Goal: Transaction & Acquisition: Book appointment/travel/reservation

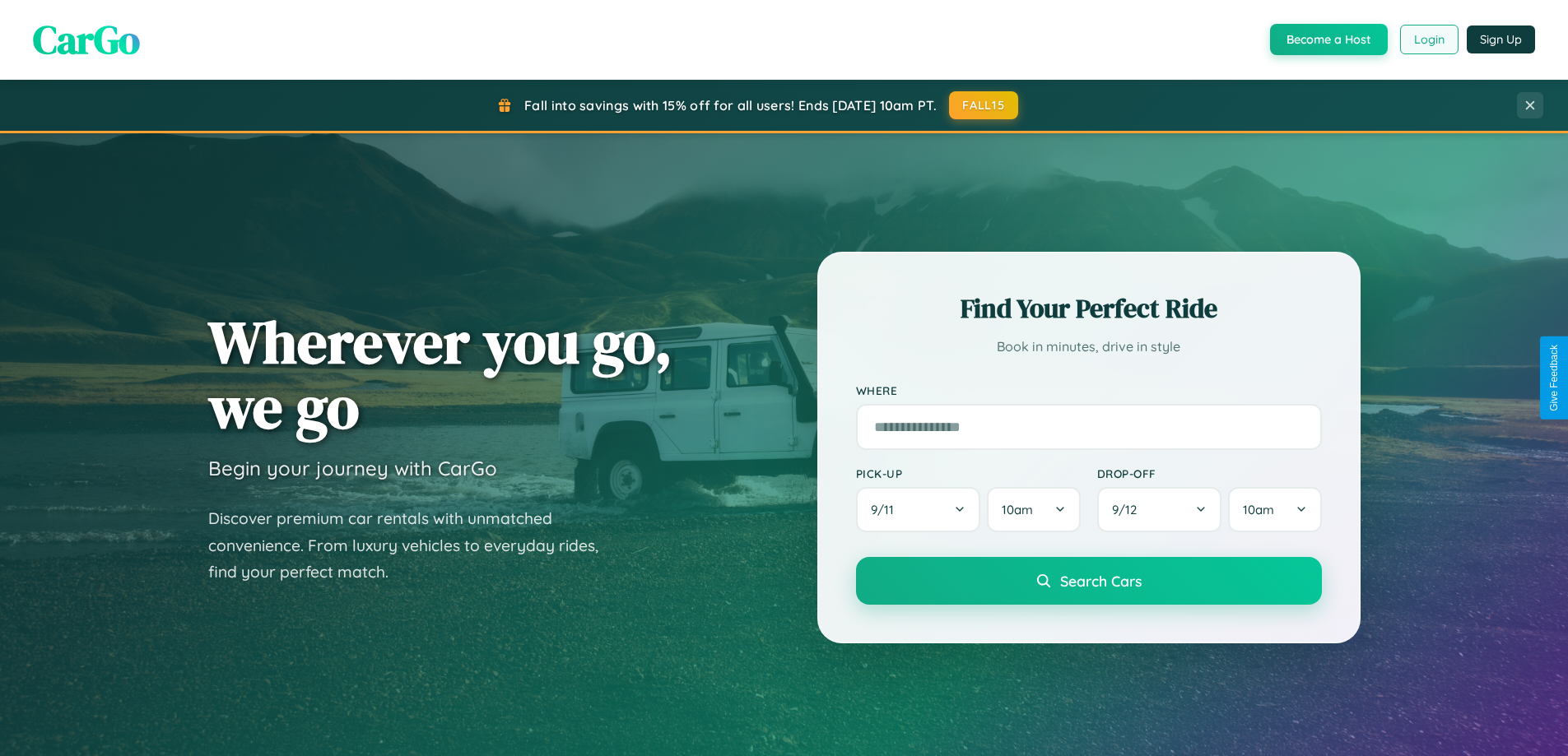
click at [1428, 39] on button "Login" at bounding box center [1429, 39] width 58 height 30
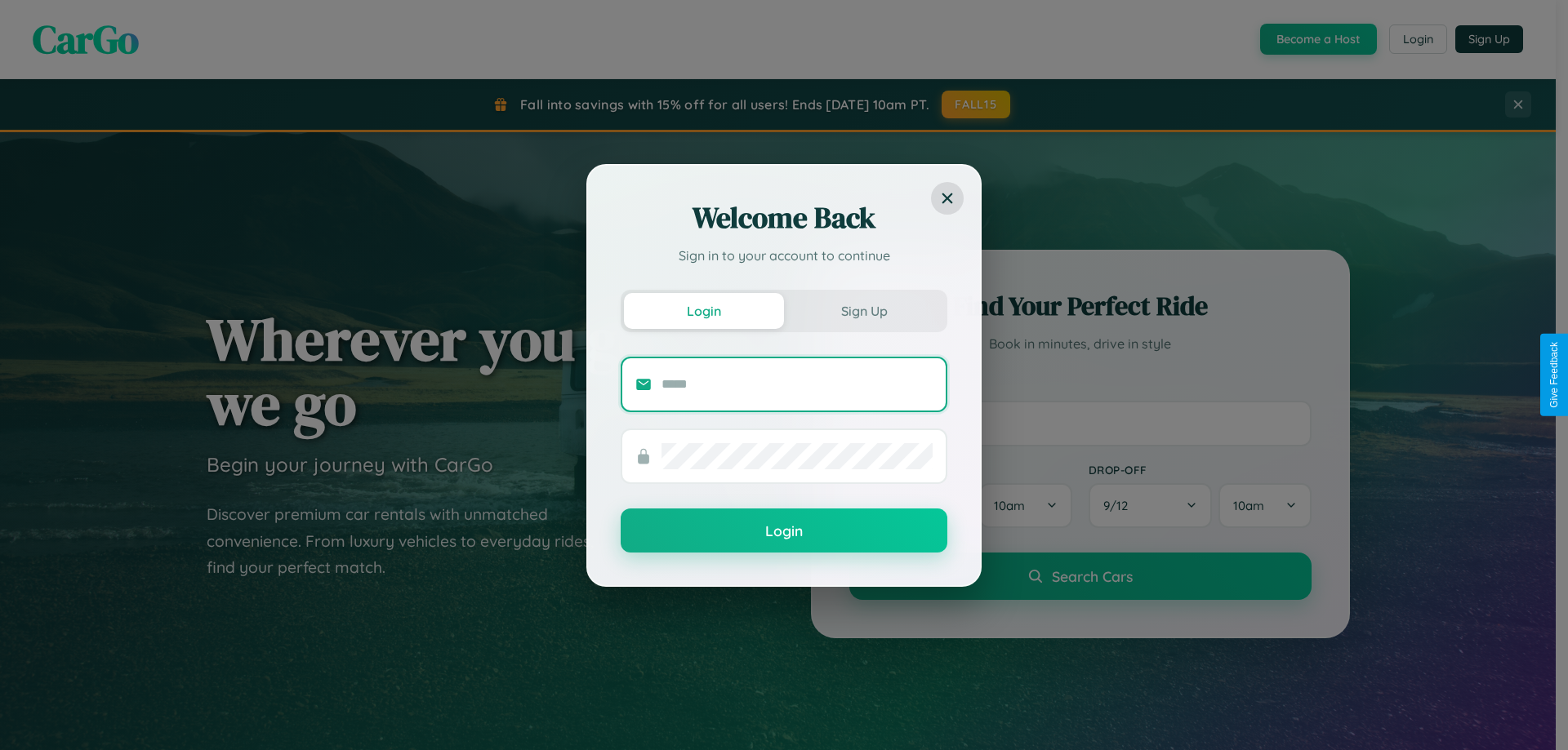
click at [797, 384] on input "text" at bounding box center [798, 384] width 272 height 27
type input "**********"
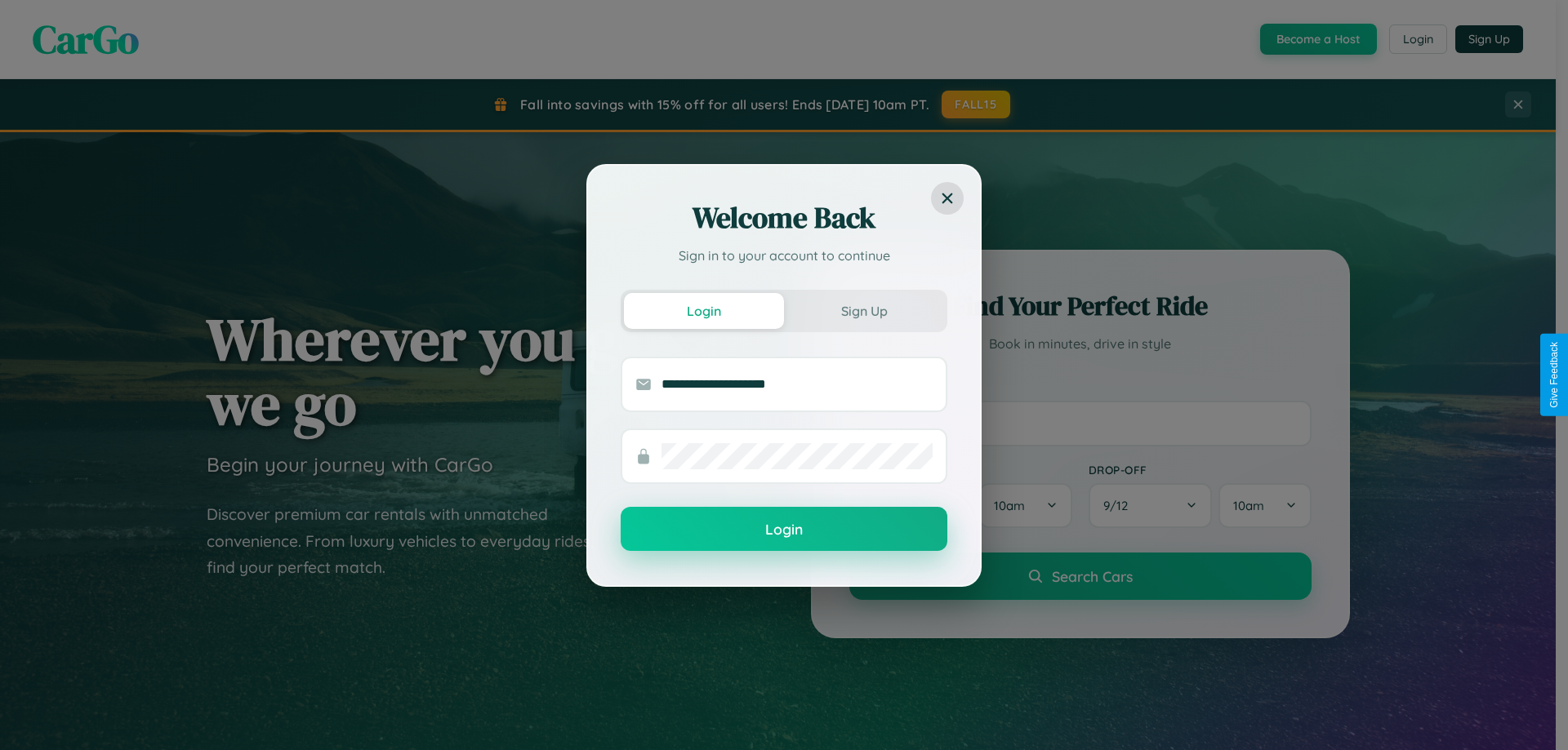
click at [784, 530] on button "Login" at bounding box center [784, 529] width 327 height 44
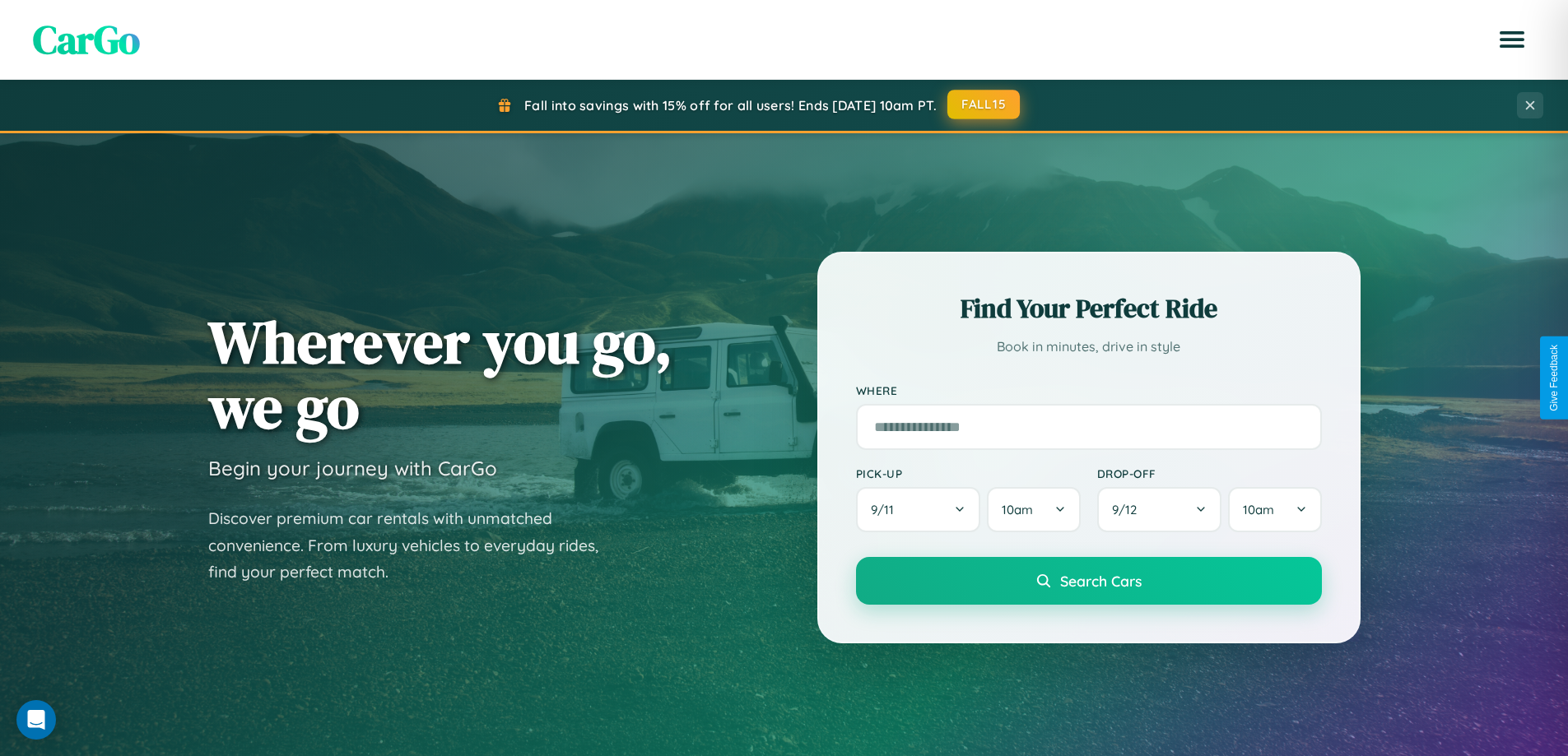
click at [985, 104] on button "FALL15" at bounding box center [984, 104] width 73 height 30
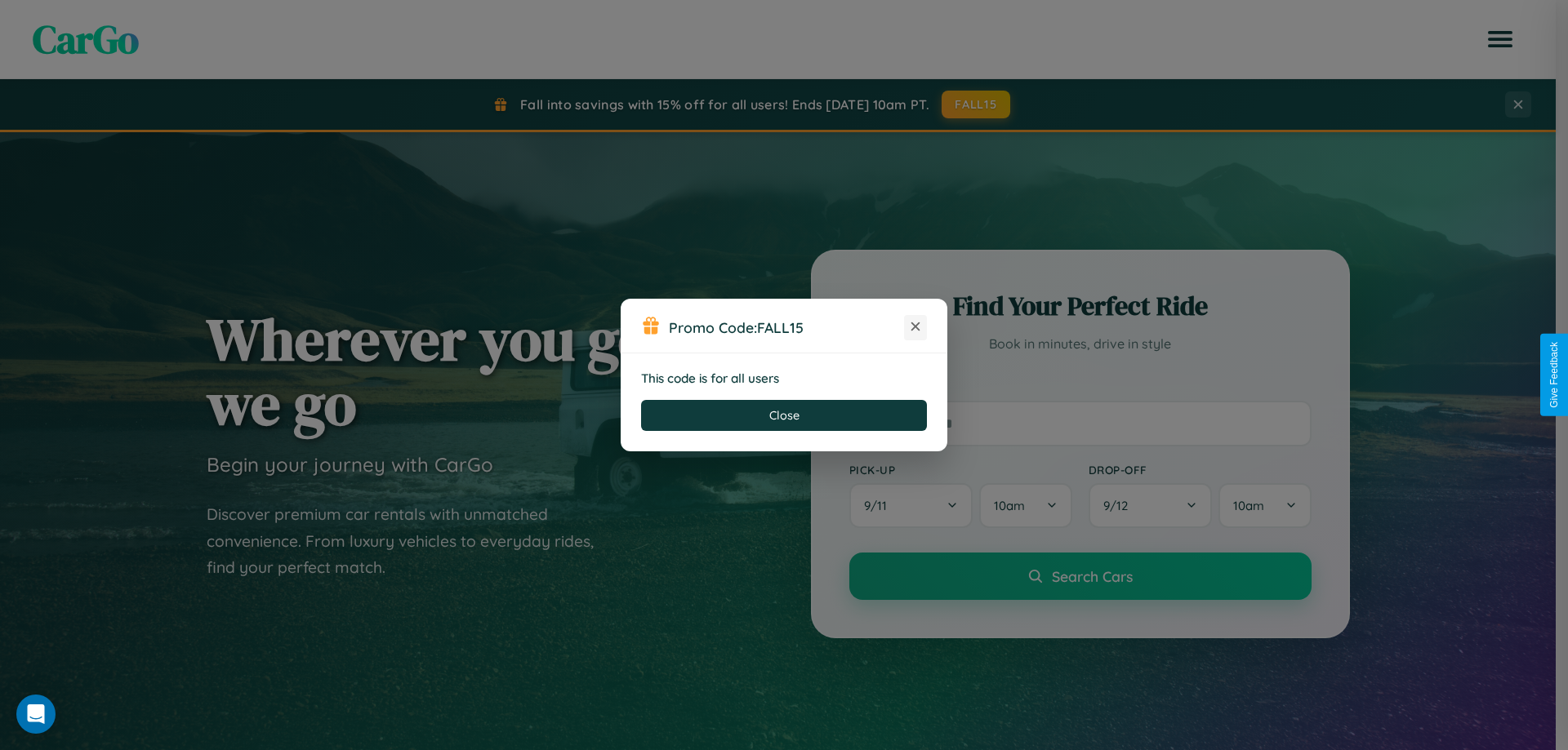
click at [916, 328] on icon at bounding box center [916, 326] width 16 height 16
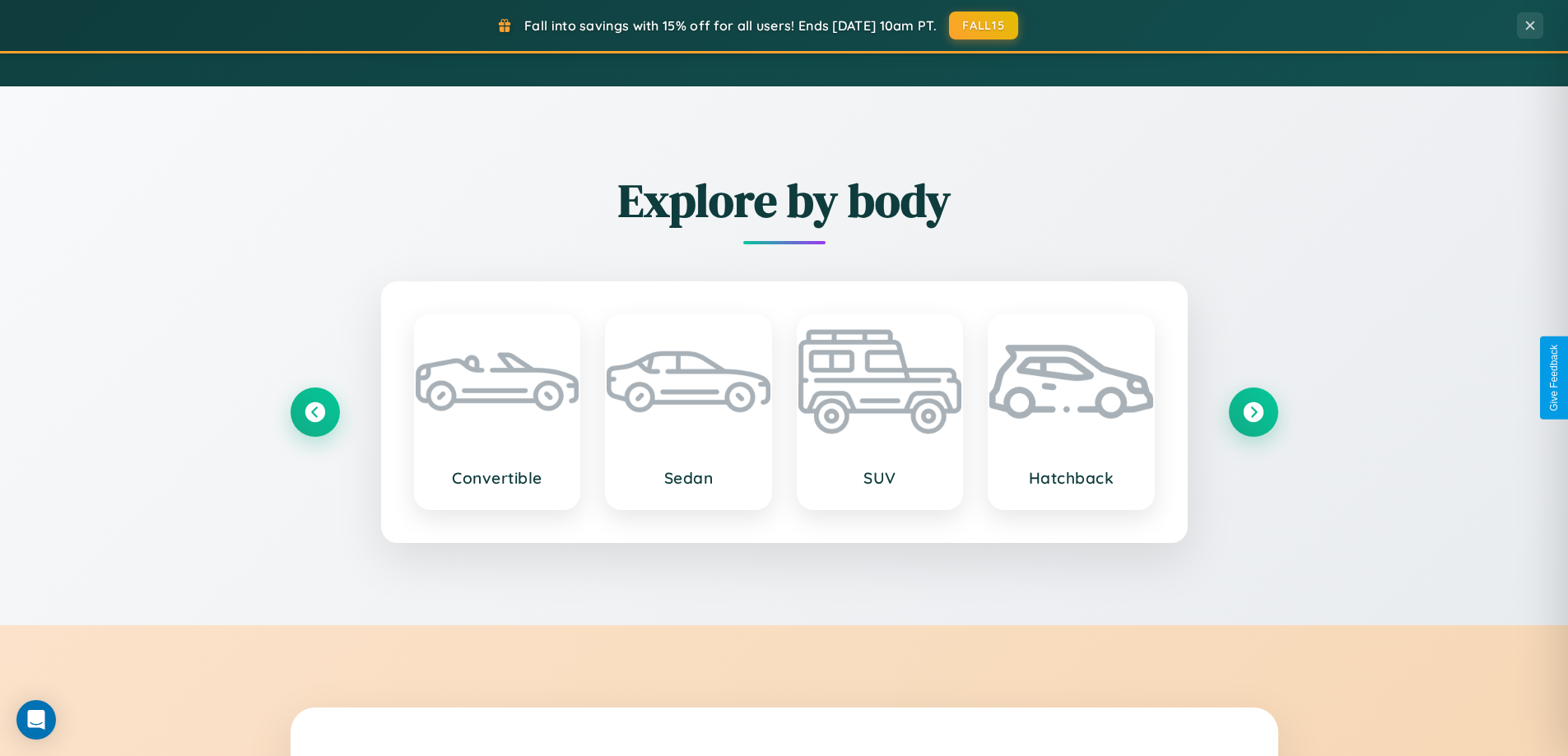
scroll to position [1928, 0]
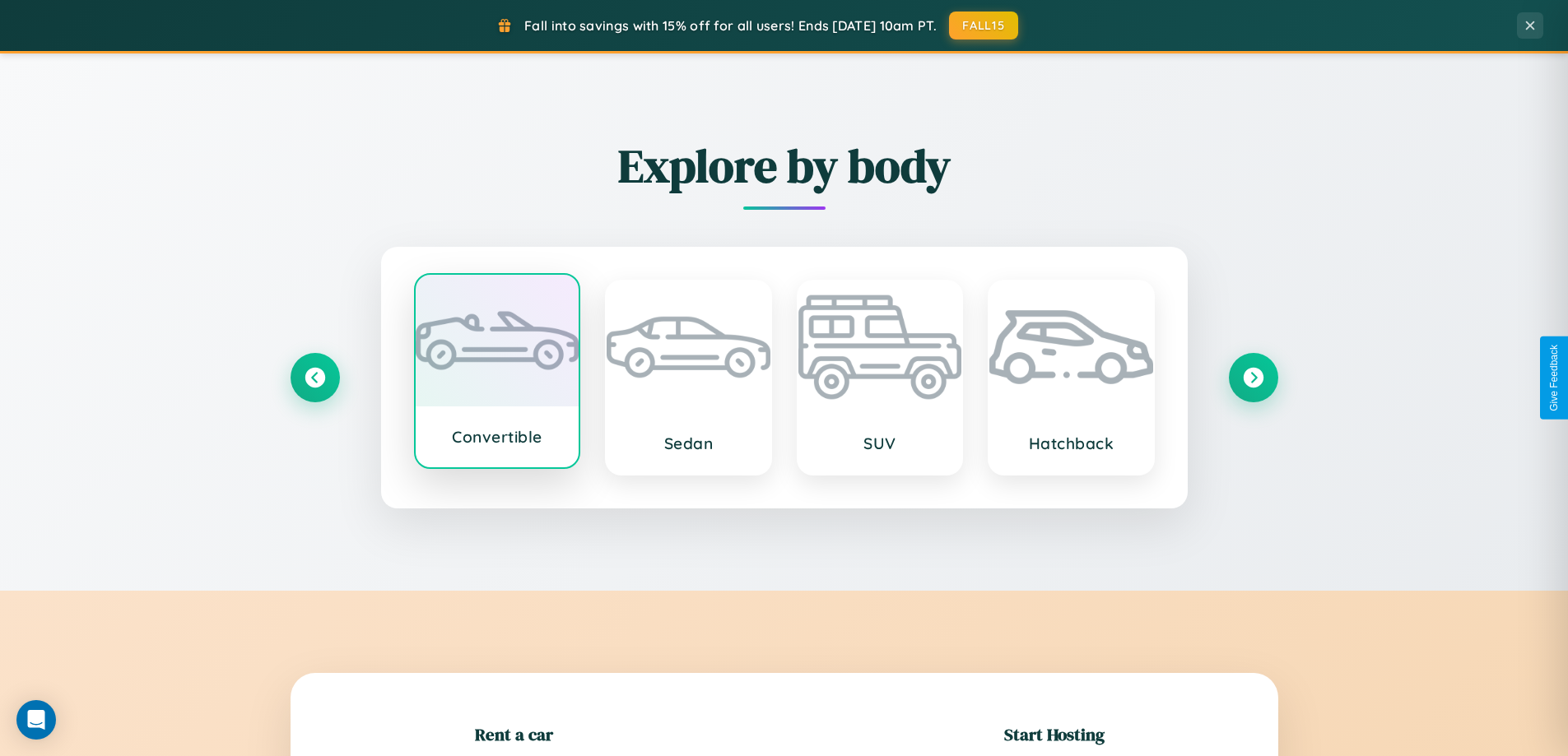
click at [497, 372] on div at bounding box center [497, 341] width 164 height 132
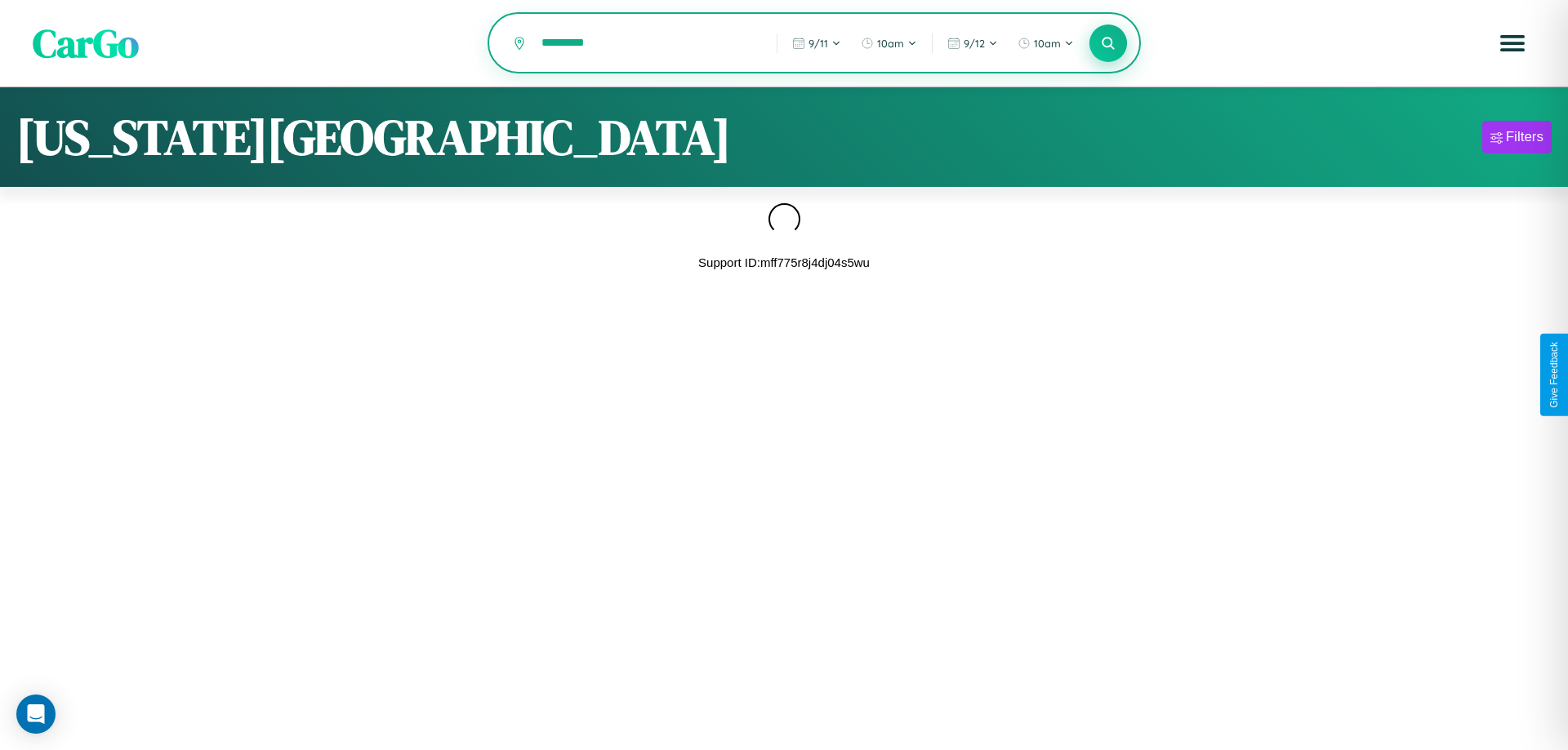
type input "*********"
click at [1108, 44] on icon at bounding box center [1108, 43] width 15 height 15
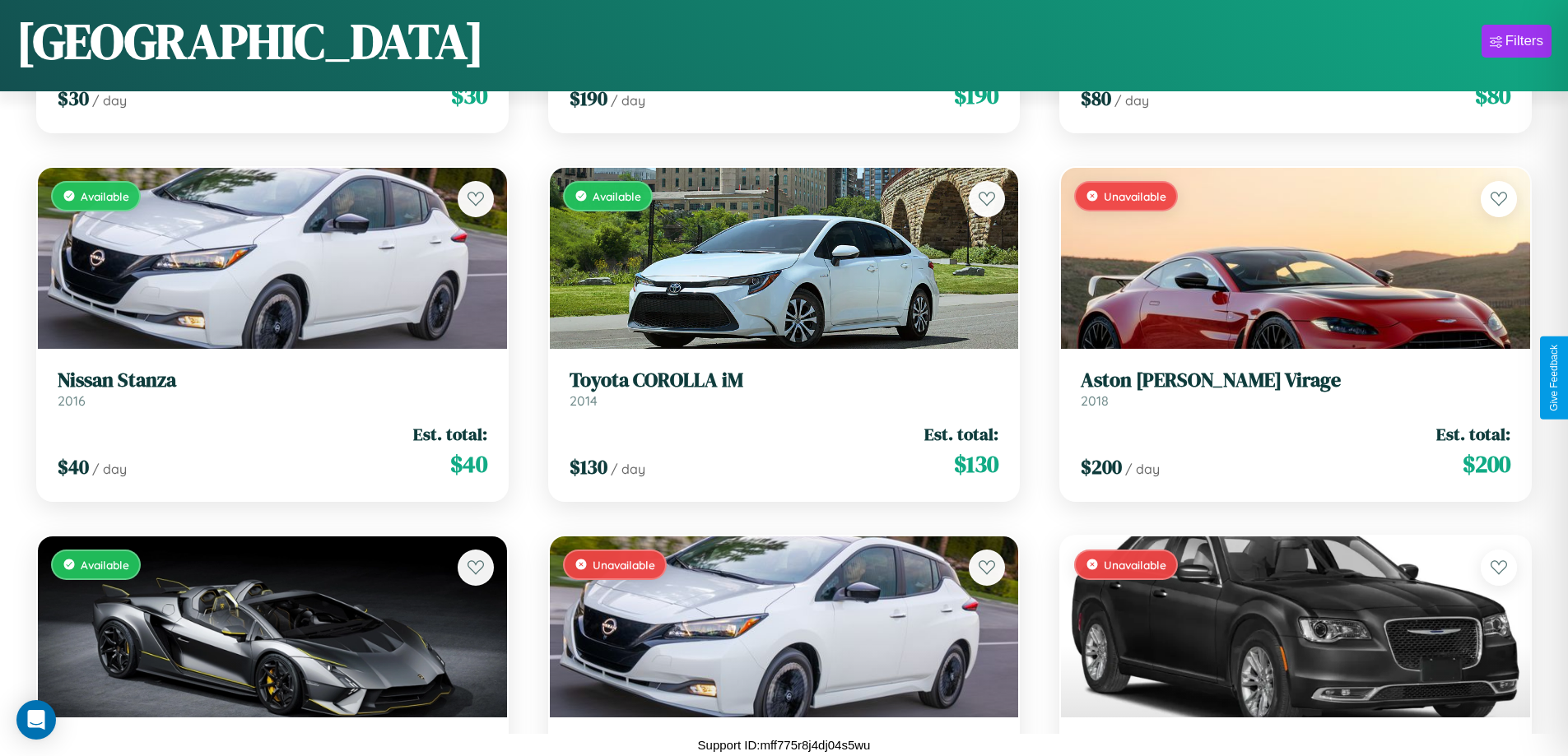
scroll to position [3917, 0]
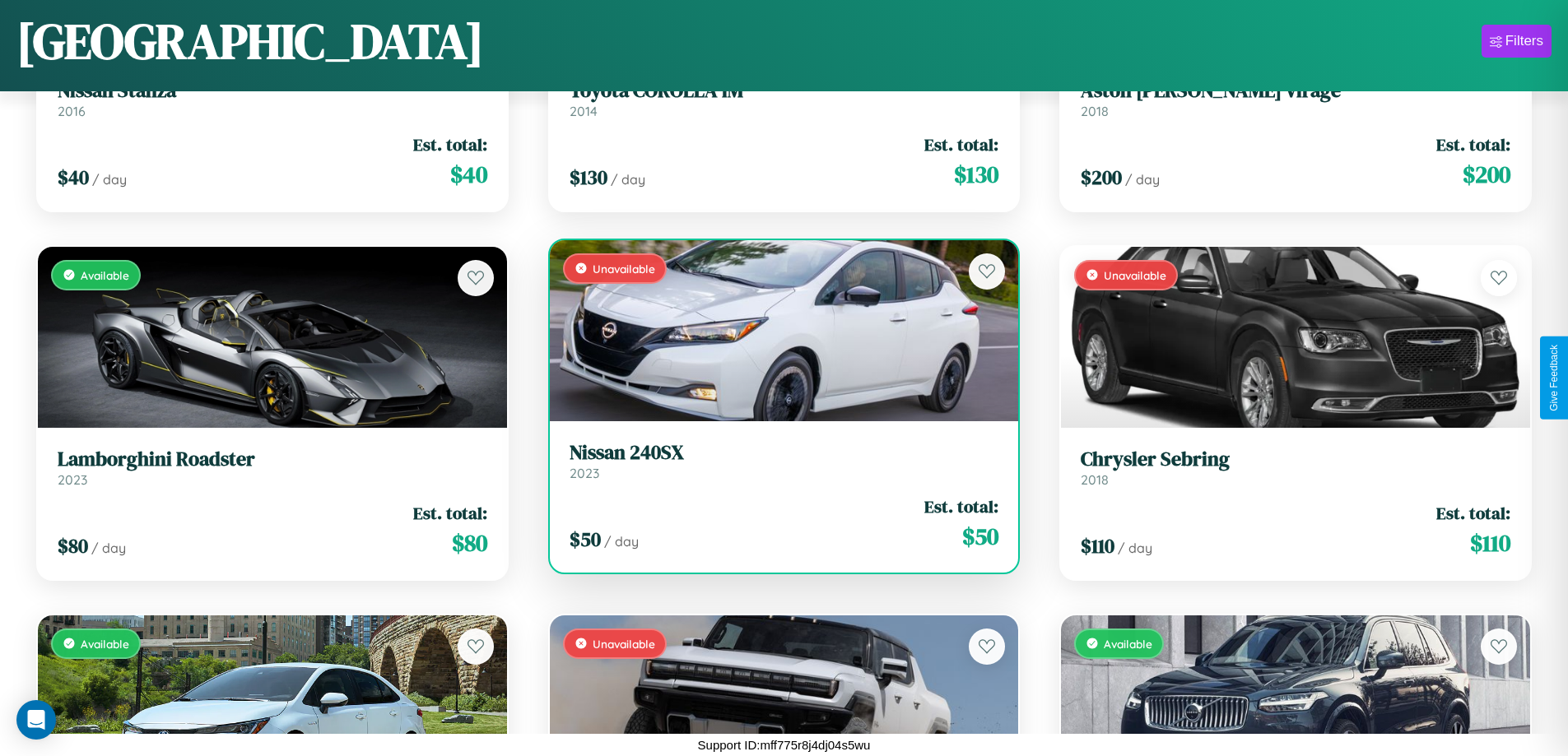
click at [777, 461] on h3 "Nissan 240SX" at bounding box center [784, 453] width 430 height 24
